Goal: Task Accomplishment & Management: Use online tool/utility

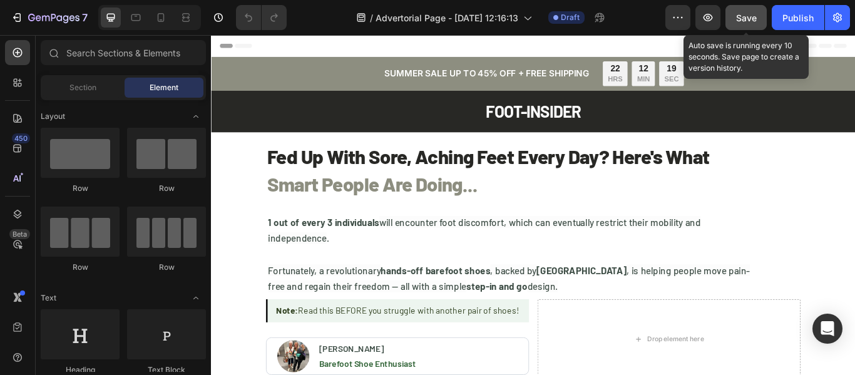
click at [750, 15] on span "Save" at bounding box center [746, 18] width 21 height 11
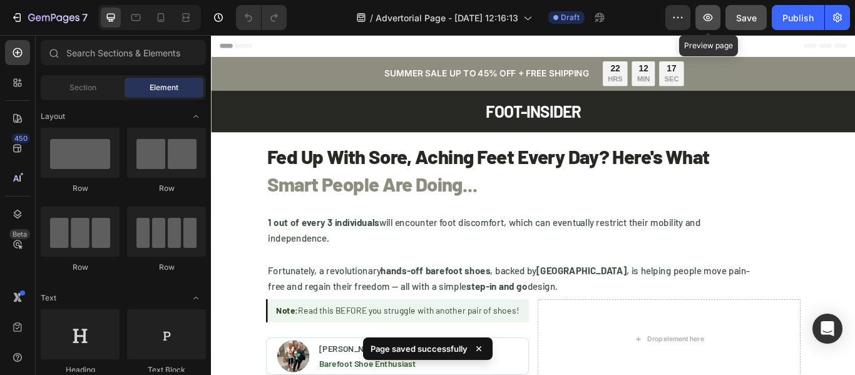
click at [705, 21] on icon "button" at bounding box center [708, 17] width 13 height 13
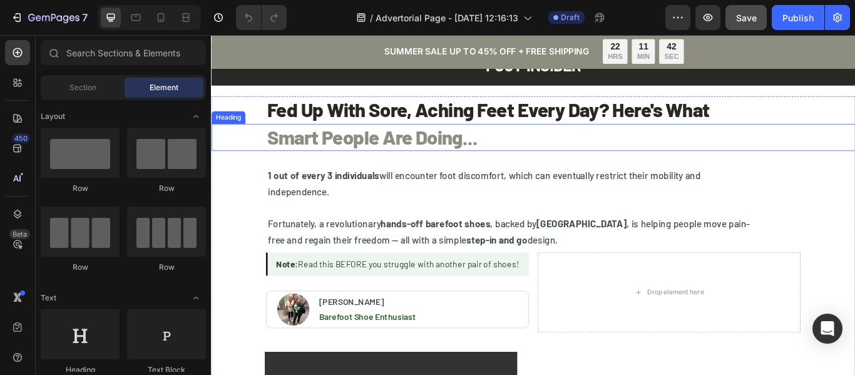
scroll to position [125, 0]
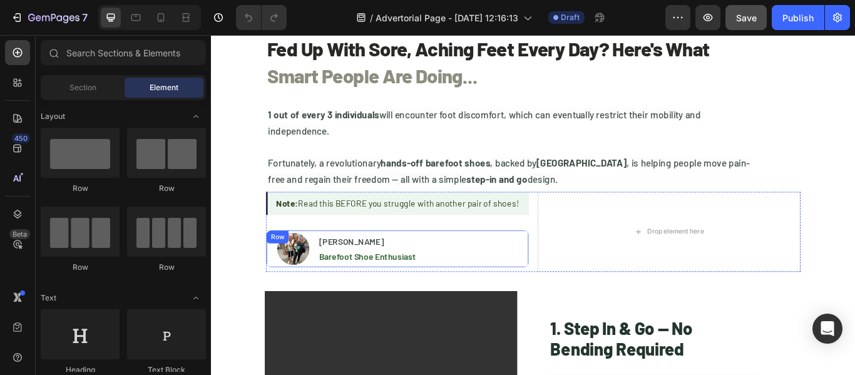
click at [574, 267] on div "Image [PERSON_NAME] Heading Barefoot Shoe Enthusiast Text Block Row" at bounding box center [428, 284] width 307 height 44
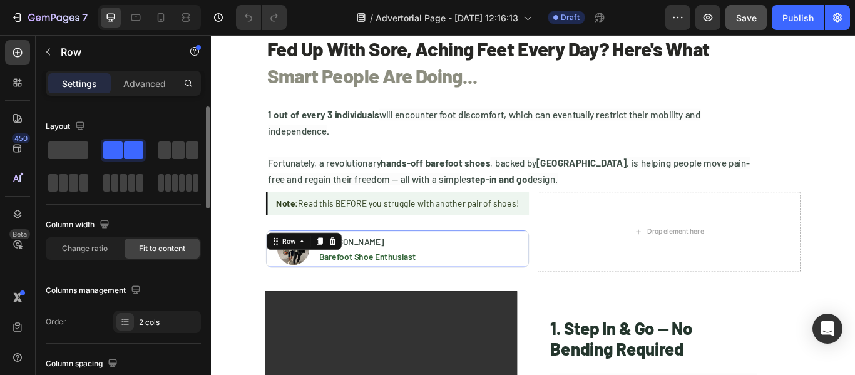
scroll to position [188, 0]
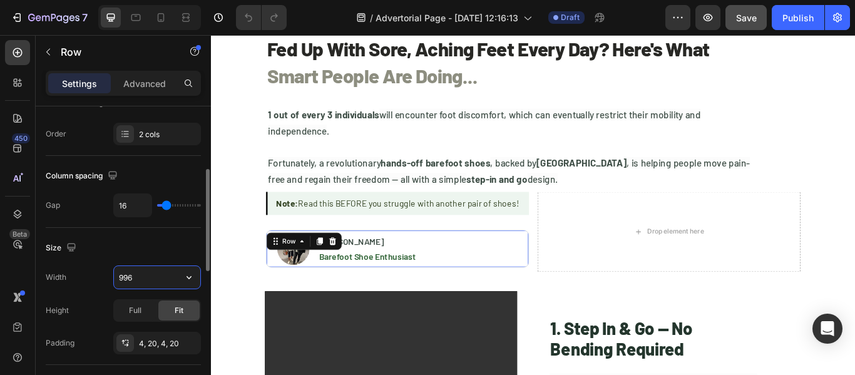
click at [145, 274] on input "996" at bounding box center [157, 277] width 86 height 23
click at [158, 272] on input "962" at bounding box center [157, 277] width 86 height 23
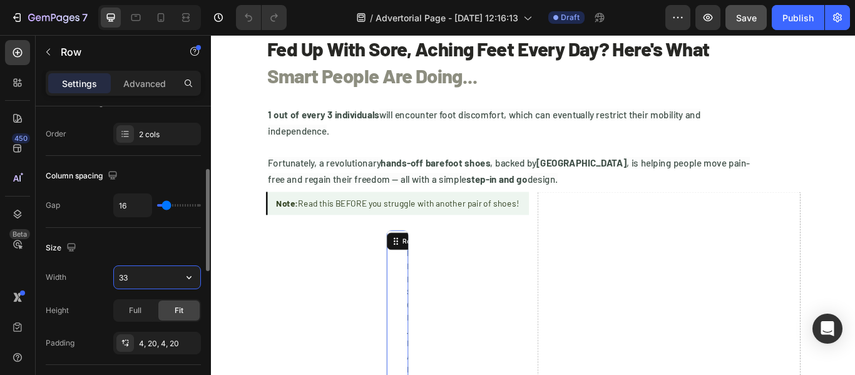
type input "337"
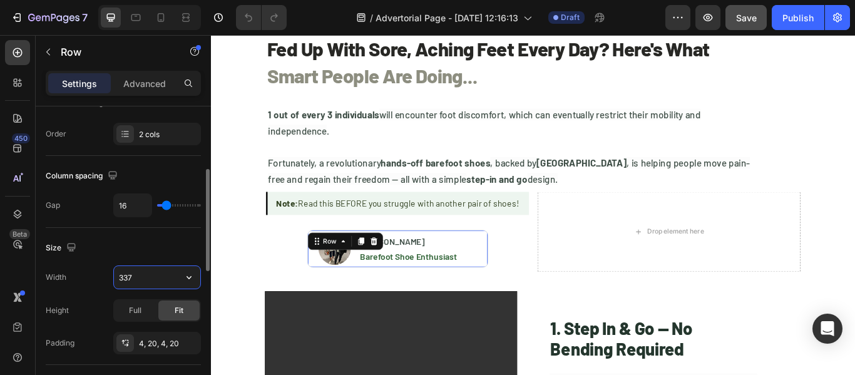
click at [165, 277] on input "337" at bounding box center [157, 277] width 86 height 23
click at [161, 266] on input "text" at bounding box center [157, 277] width 86 height 23
click at [170, 248] on div "Size" at bounding box center [123, 248] width 155 height 20
click at [153, 275] on input "text" at bounding box center [157, 277] width 86 height 23
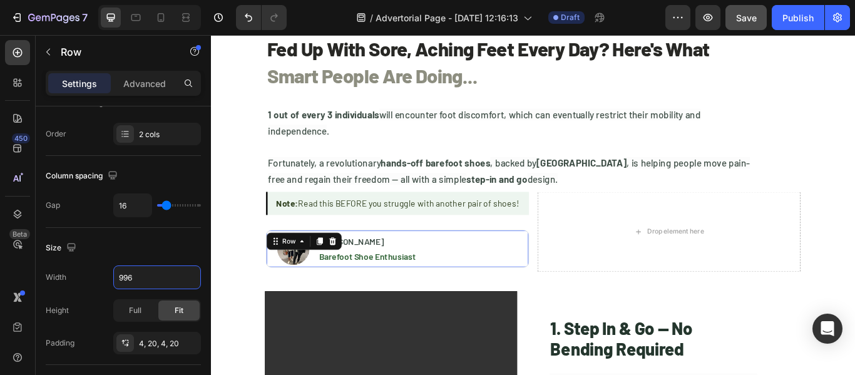
type input "996"
click at [292, 274] on div "Row" at bounding box center [301, 275] width 21 height 11
click at [506, 274] on div "Image [PERSON_NAME] Heading Barefoot Shoe Enthusiast Text Block Row Row 2 cols …" at bounding box center [428, 284] width 307 height 44
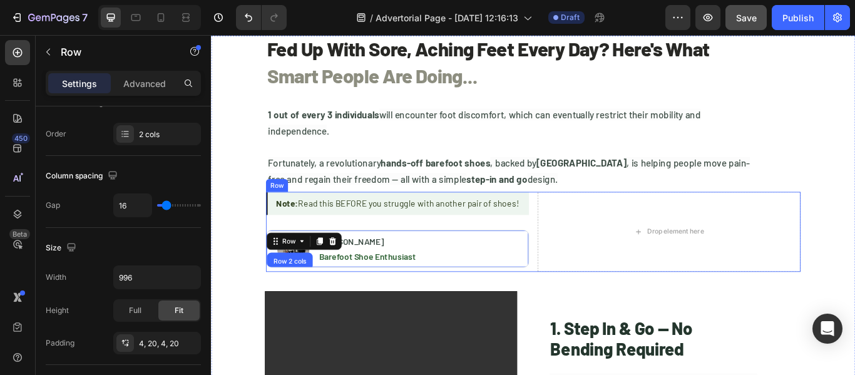
click at [502, 243] on div "Note: Read this BEFORE you struggle with another pair of shoes! Text Block" at bounding box center [428, 231] width 307 height 27
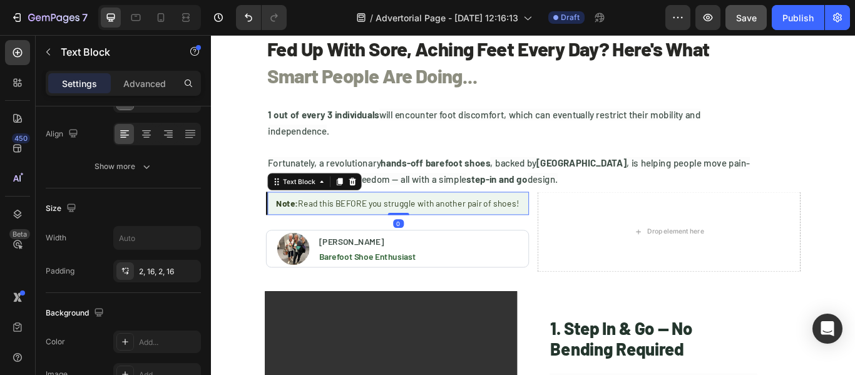
scroll to position [0, 0]
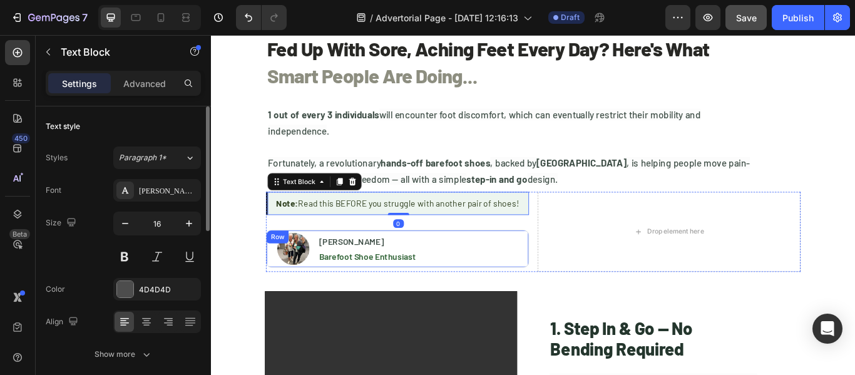
click at [463, 287] on div "Image [PERSON_NAME] Heading Barefoot Shoe Enthusiast Text Block Row" at bounding box center [428, 284] width 307 height 44
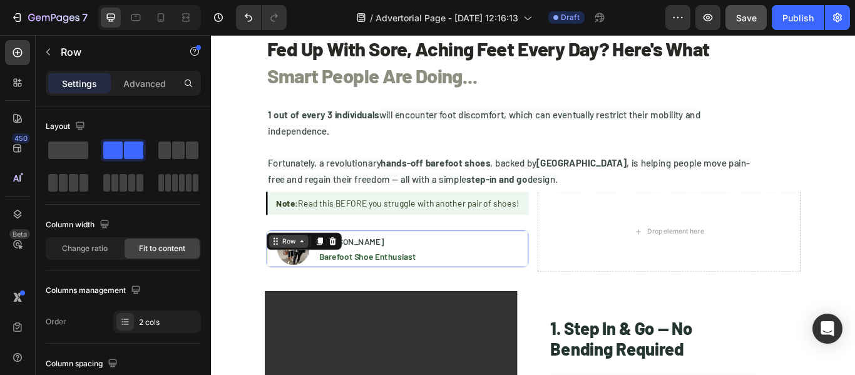
click at [305, 277] on div "Row" at bounding box center [301, 275] width 21 height 11
click at [446, 292] on div "Image [PERSON_NAME] Heading Barefoot Shoe Enthusiast Text Block Row Row 2 cols …" at bounding box center [428, 284] width 307 height 44
click at [457, 289] on div "Image [PERSON_NAME] Heading Barefoot Shoe Enthusiast Text Block Row Row 2 cols …" at bounding box center [428, 284] width 307 height 44
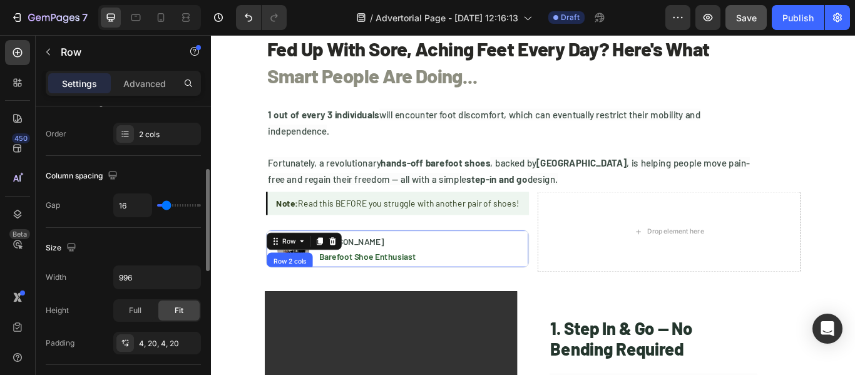
scroll to position [125, 0]
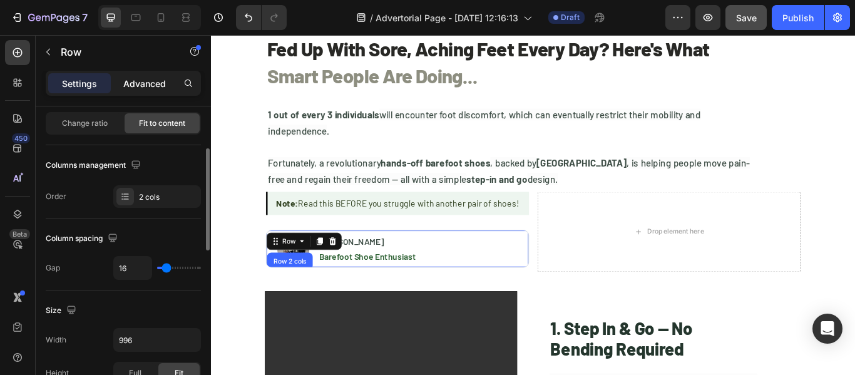
click at [158, 84] on p "Advanced" at bounding box center [144, 83] width 43 height 13
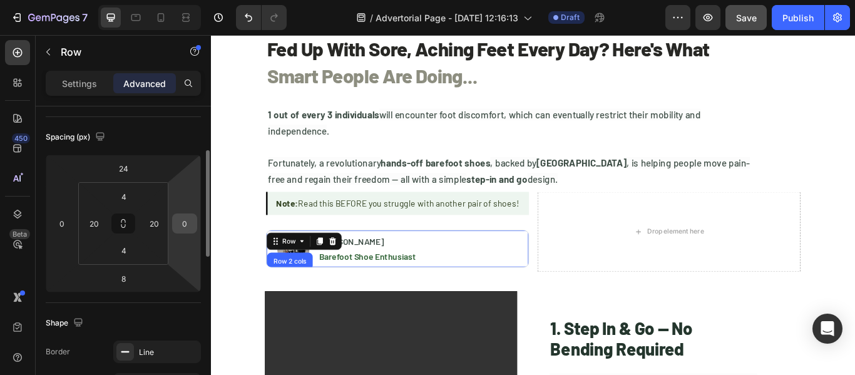
click at [186, 224] on input "0" at bounding box center [184, 223] width 19 height 19
click at [186, 224] on input "56" at bounding box center [184, 223] width 19 height 19
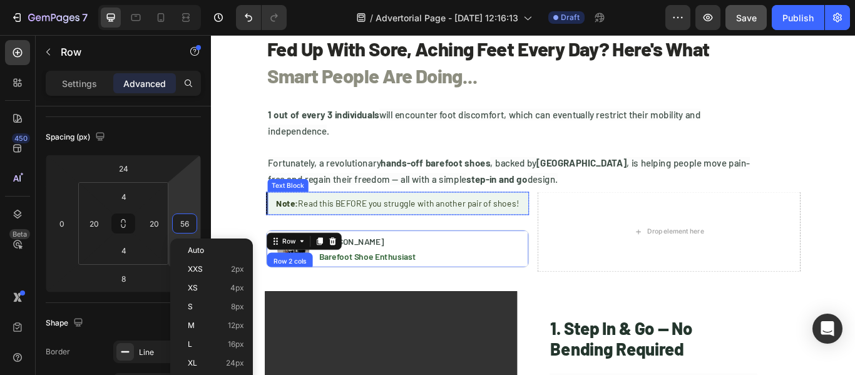
type input "0"
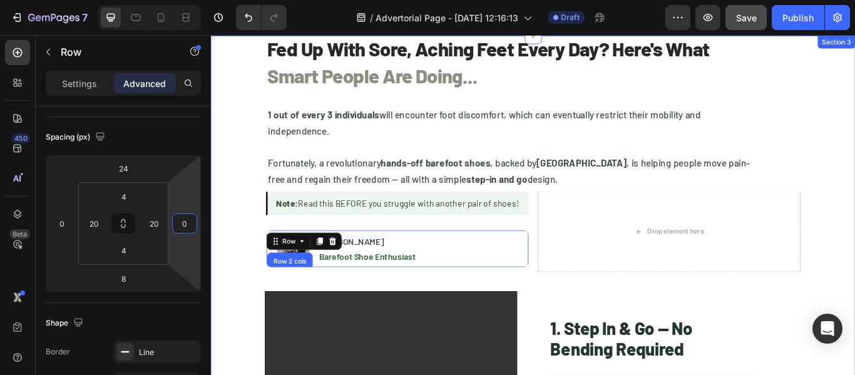
drag, startPoint x: 927, startPoint y: 249, endPoint x: 889, endPoint y: 255, distance: 38.1
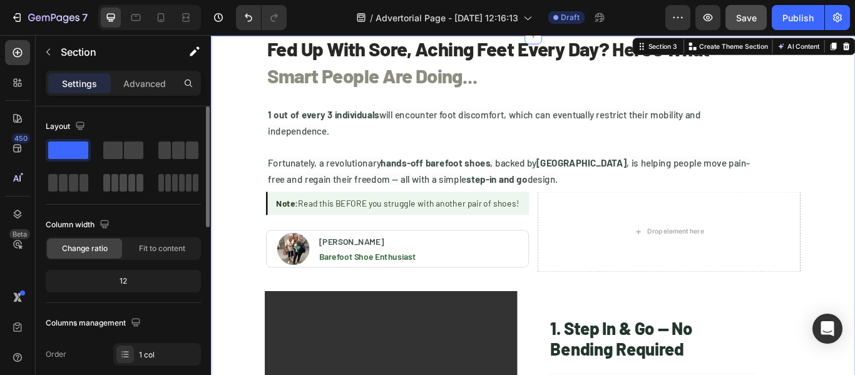
scroll to position [63, 0]
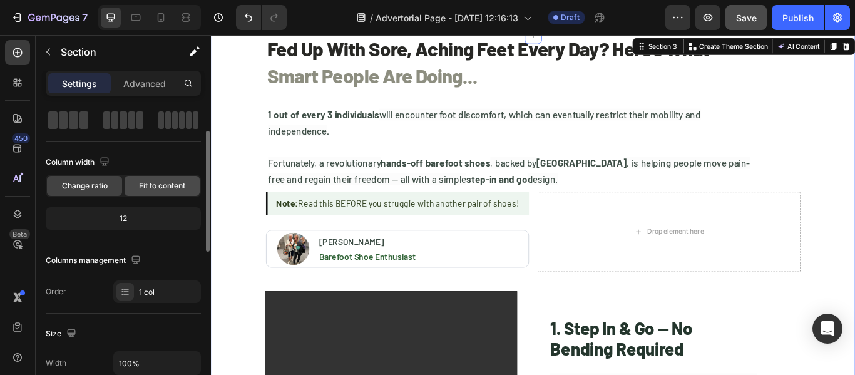
click at [155, 183] on span "Fit to content" at bounding box center [162, 185] width 46 height 11
click at [286, 264] on div "Image [PERSON_NAME] Heading Barefoot Shoe Enthusiast Text Block Row" at bounding box center [428, 284] width 307 height 44
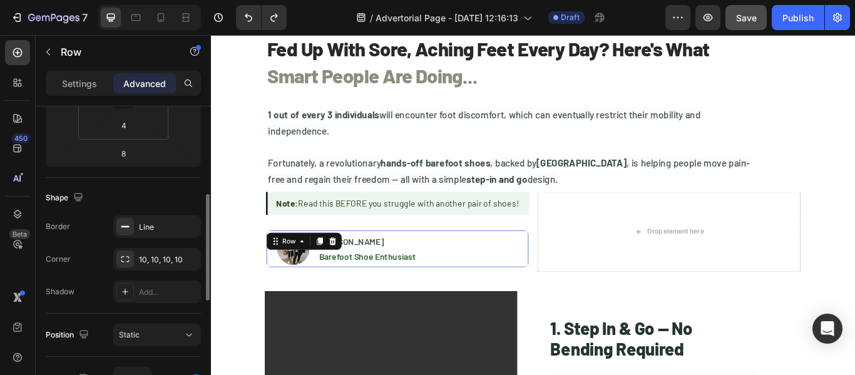
scroll to position [0, 0]
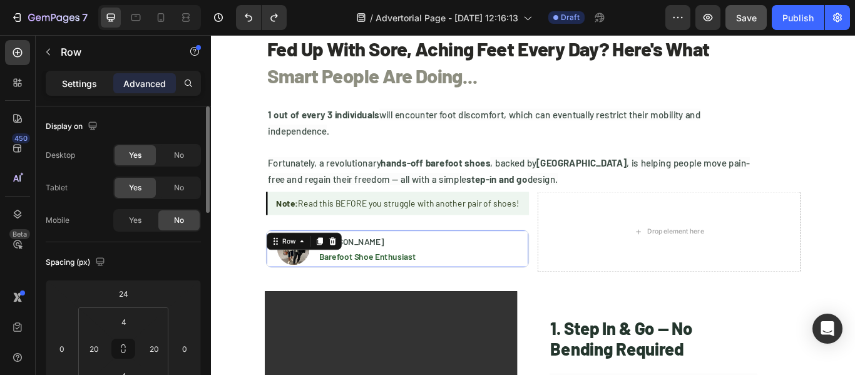
click at [73, 85] on p "Settings" at bounding box center [79, 83] width 35 height 13
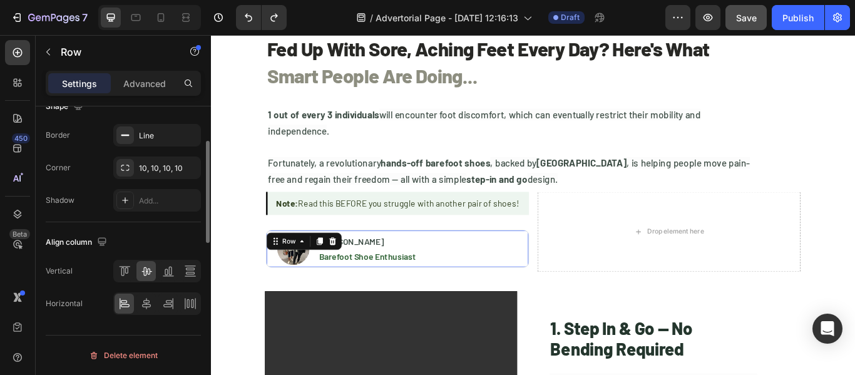
scroll to position [414, 0]
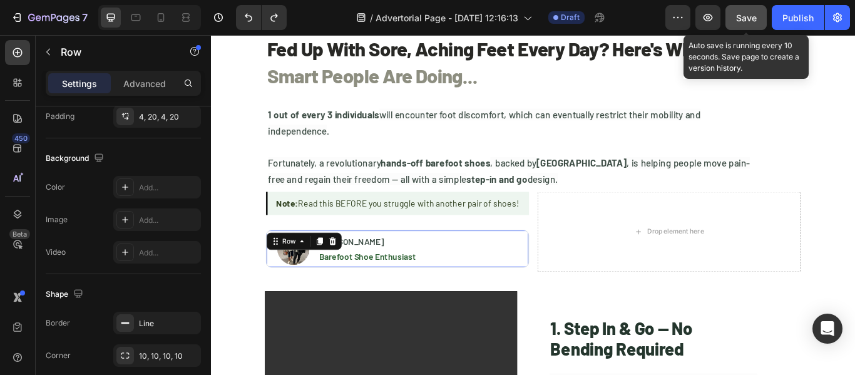
click at [739, 21] on span "Save" at bounding box center [746, 18] width 21 height 11
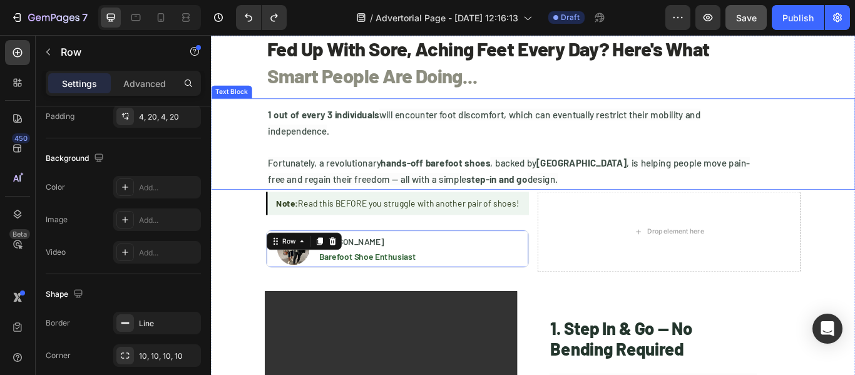
click at [585, 207] on span "design." at bounding box center [598, 203] width 36 height 14
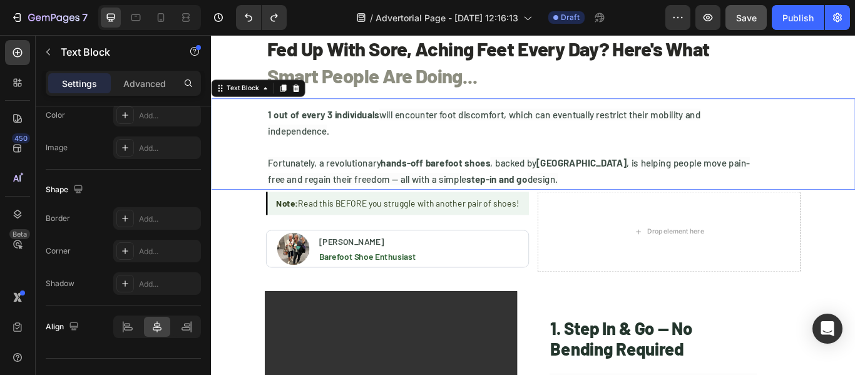
scroll to position [0, 0]
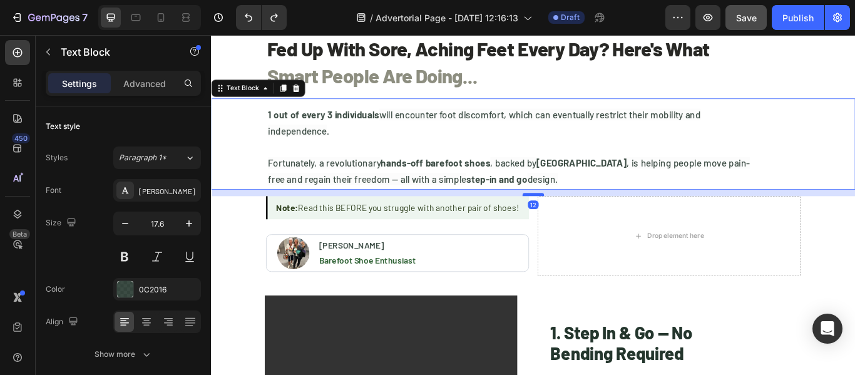
click at [583, 220] on div at bounding box center [586, 221] width 25 height 4
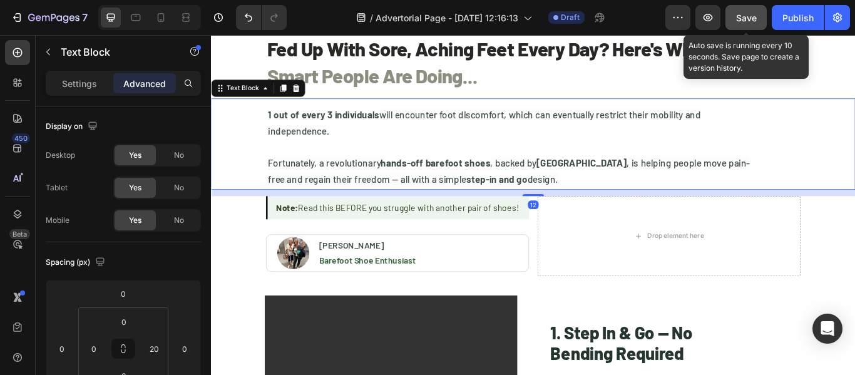
click at [744, 17] on span "Save" at bounding box center [746, 18] width 21 height 11
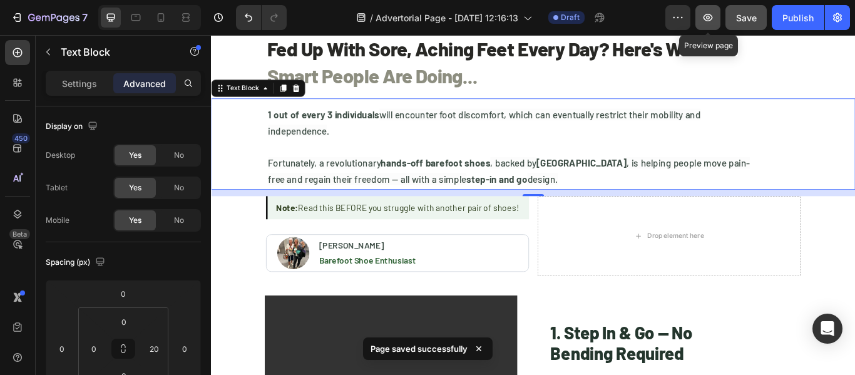
click at [715, 14] on button "button" at bounding box center [707, 17] width 25 height 25
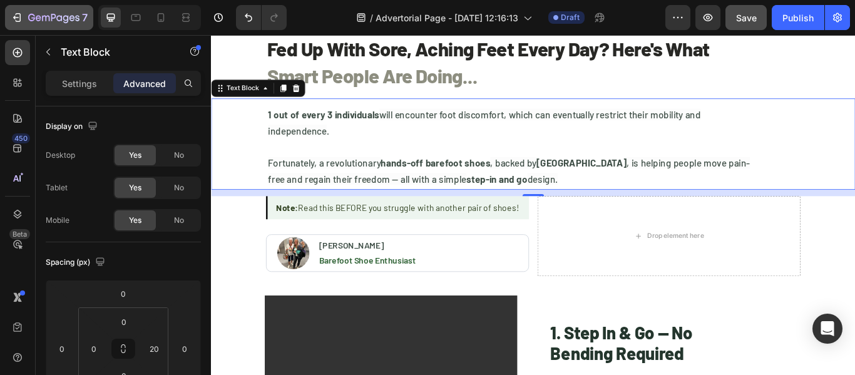
click at [6, 21] on button "7" at bounding box center [49, 17] width 88 height 25
